Goal: Task Accomplishment & Management: Use online tool/utility

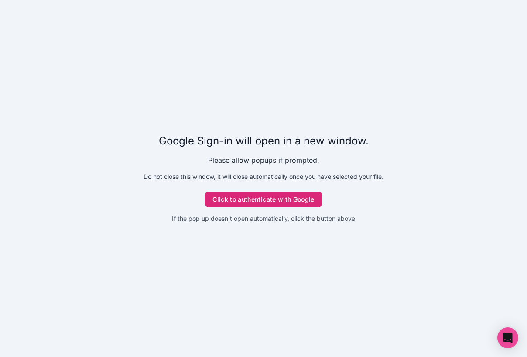
click at [248, 202] on button "Click to authenticate with Google" at bounding box center [263, 200] width 117 height 16
click at [247, 206] on button "Click to authenticate with Google" at bounding box center [263, 200] width 117 height 16
click at [257, 192] on button "Click to authenticate with Google" at bounding box center [263, 200] width 117 height 16
